Goal: Task Accomplishment & Management: Use online tool/utility

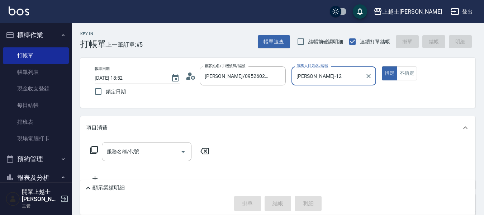
type input "[PERSON_NAME]-12"
click at [382, 66] on button "指定" at bounding box center [389, 73] width 15 height 14
type button "true"
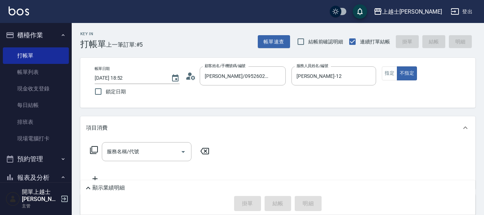
drag, startPoint x: 0, startPoint y: 0, endPoint x: 124, endPoint y: 154, distance: 198.0
click at [124, 154] on div "服務名稱/代號 服務名稱/代號" at bounding box center [147, 151] width 90 height 19
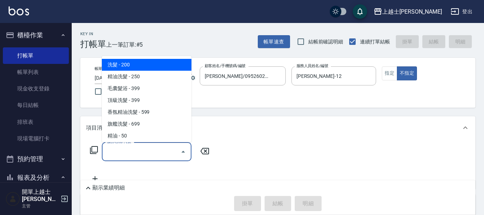
click at [124, 154] on input "服務名稱/代號" at bounding box center [141, 151] width 72 height 13
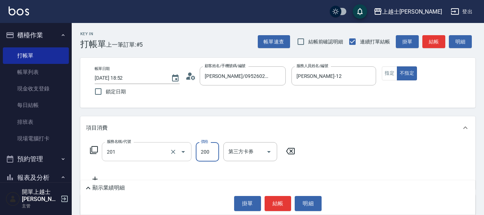
type input "B級單剪(201)"
type input "100"
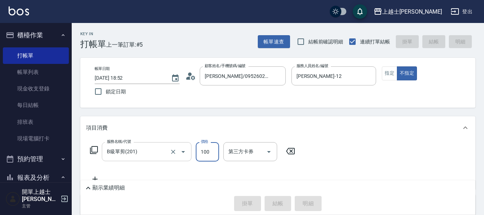
type input "[DATE] 19:46"
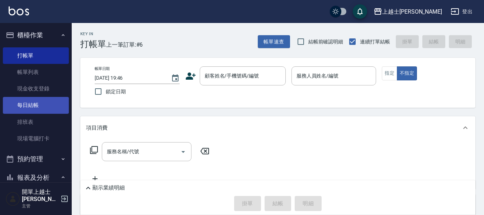
click at [46, 105] on link "每日結帳" at bounding box center [36, 105] width 66 height 17
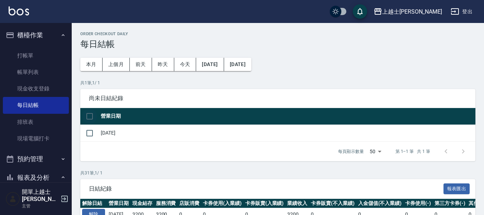
click at [89, 116] on input "checkbox" at bounding box center [89, 116] width 15 height 15
checkbox input "true"
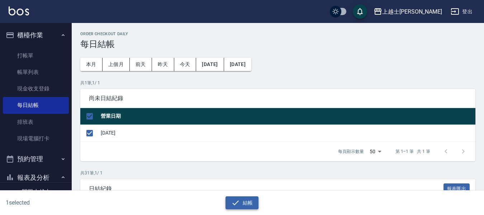
click at [243, 199] on button "結帳" at bounding box center [242, 202] width 33 height 13
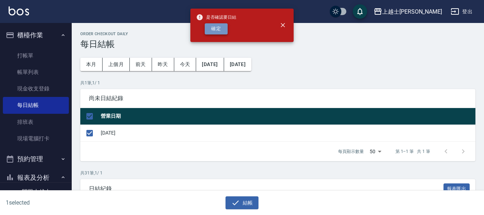
click at [215, 28] on button "確定" at bounding box center [216, 28] width 23 height 11
checkbox input "false"
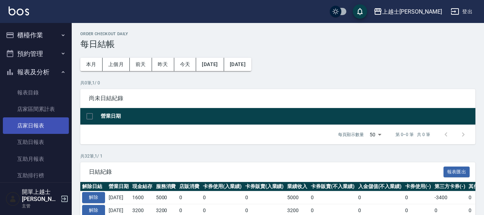
click at [44, 128] on link "店家日報表" at bounding box center [36, 125] width 66 height 17
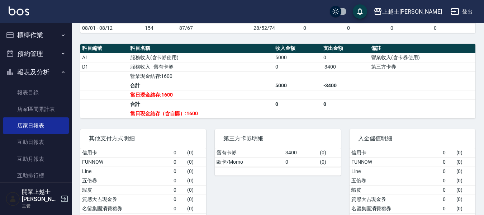
scroll to position [237, 0]
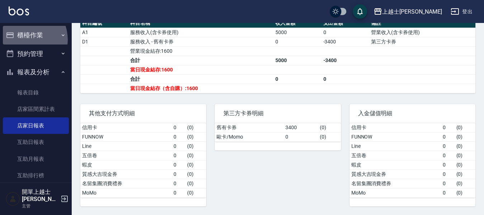
click at [24, 39] on button "櫃檯作業" at bounding box center [36, 35] width 66 height 19
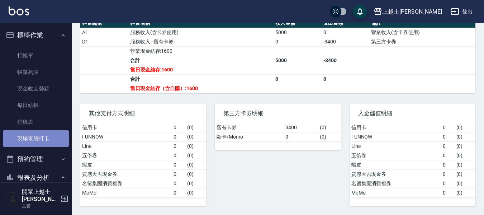
click at [52, 143] on link "現場電腦打卡" at bounding box center [36, 138] width 66 height 17
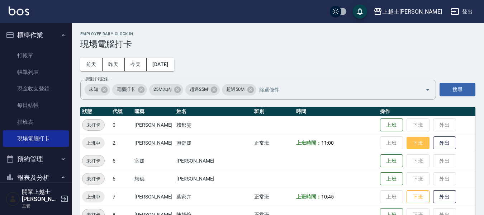
click at [407, 144] on button "下班" at bounding box center [418, 143] width 23 height 13
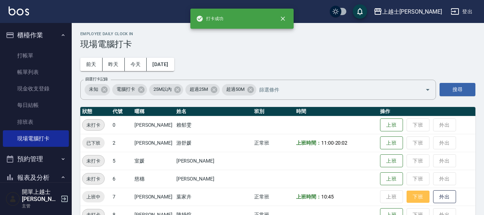
click at [407, 199] on button "下班" at bounding box center [418, 197] width 23 height 13
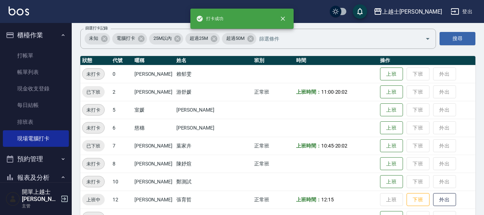
scroll to position [72, 0]
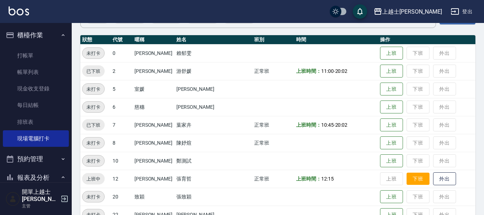
click at [408, 177] on button "下班" at bounding box center [418, 179] width 23 height 13
